Goal: Task Accomplishment & Management: Manage account settings

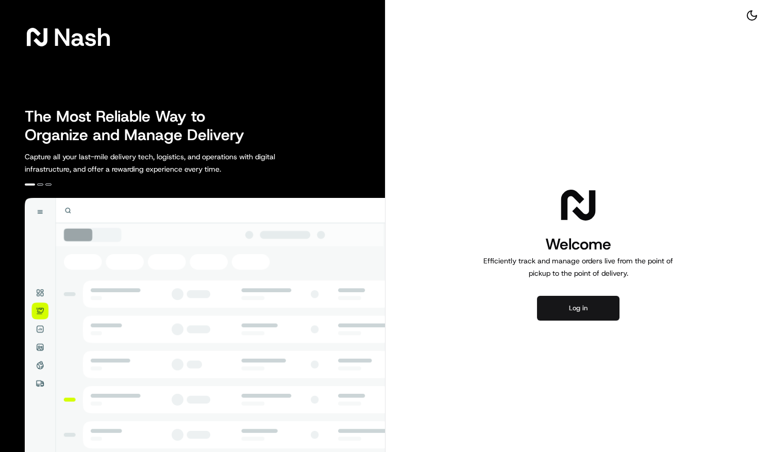
click at [553, 307] on button "Log in" at bounding box center [578, 308] width 82 height 25
